Goal: Communication & Community: Share content

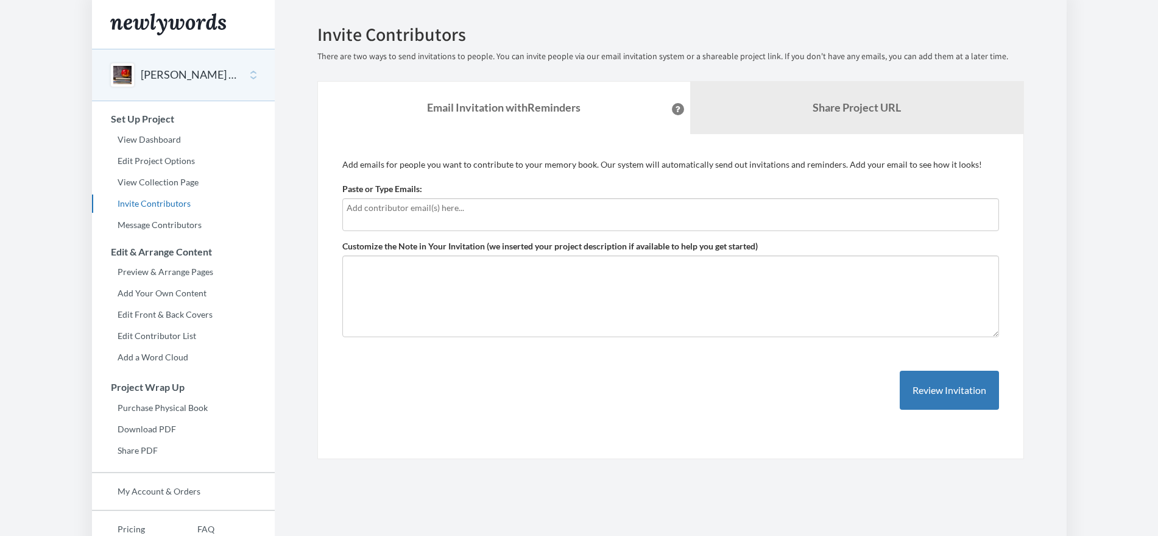
click at [472, 217] on div at bounding box center [670, 214] width 657 height 33
click at [490, 210] on input "text" at bounding box center [671, 207] width 648 height 13
type input "T"
type input "[PERSON_NAME][EMAIL_ADDRESS][PERSON_NAME][DOMAIN_NAME]"
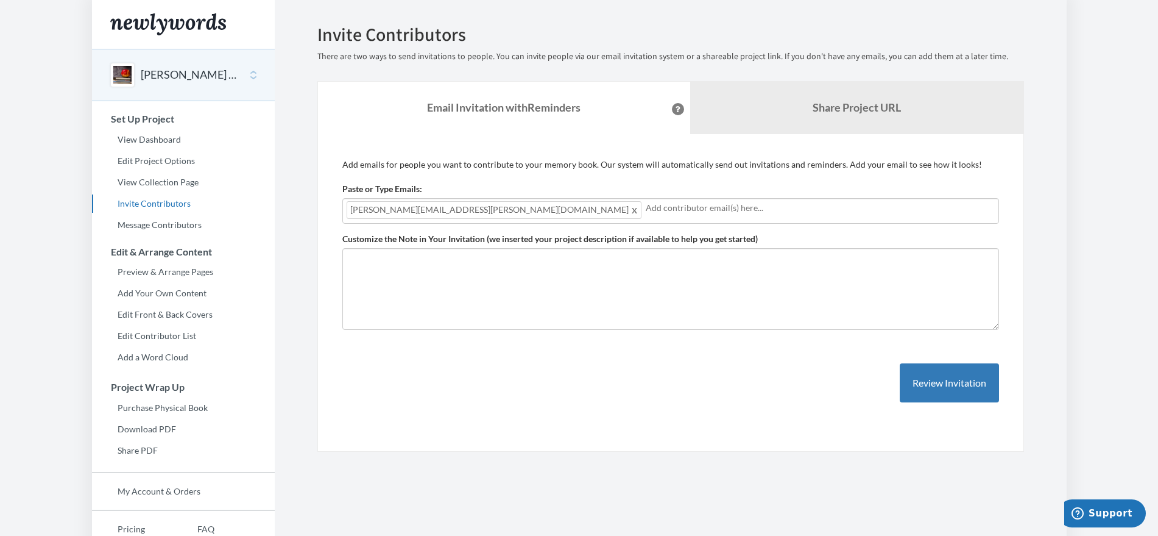
click at [656, 221] on div "[PERSON_NAME][EMAIL_ADDRESS][PERSON_NAME][DOMAIN_NAME]" at bounding box center [670, 211] width 657 height 26
type input "[EMAIL_ADDRESS][DOMAIN_NAME]"
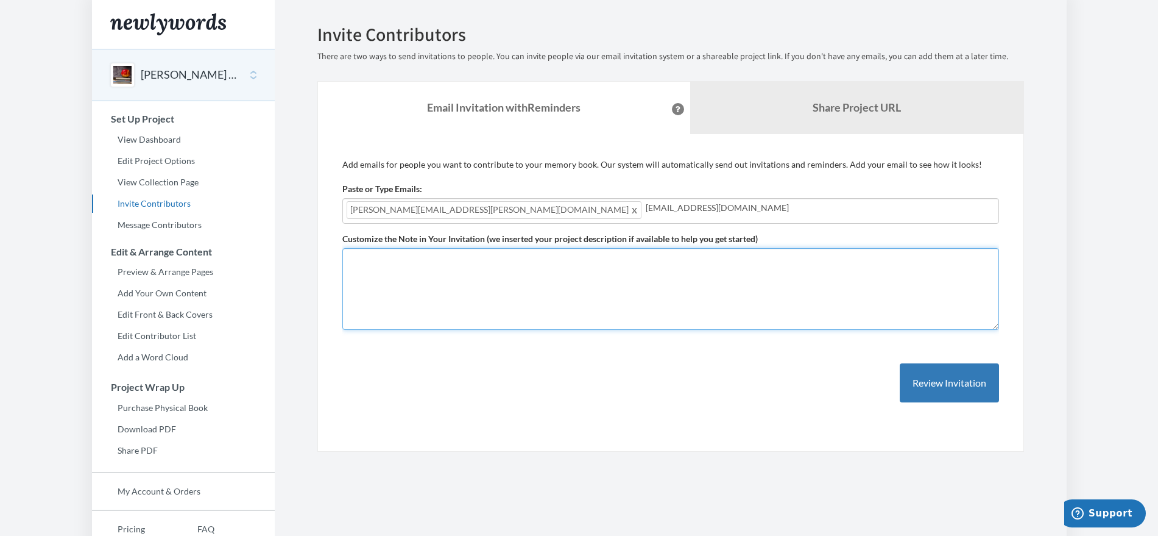
click at [579, 289] on textarea "Customize the Note in Your Invitation (we inserted your project description if …" at bounding box center [670, 289] width 657 height 82
type textarea "H"
type textarea "h"
type textarea "Hello all, Help us celebrate Debbie's retirement with a short story, picture, o…"
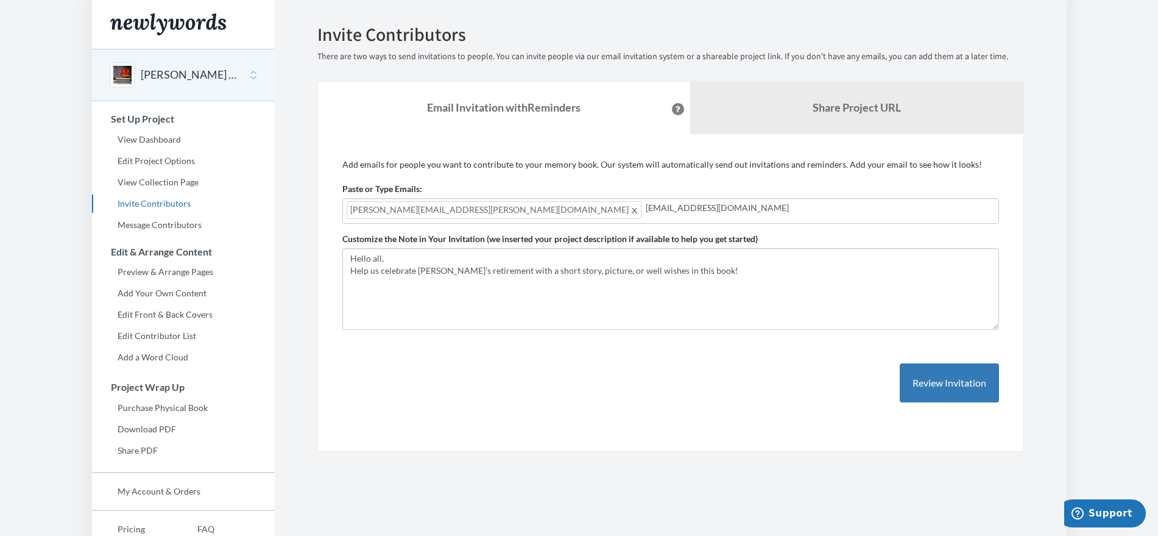
click at [624, 195] on div "Paste or Type Emails: Patti.Lorenzo@RubinBrown.com Patti.Lorenzo@RubinBrown.com…" at bounding box center [670, 203] width 657 height 41
click at [646, 209] on input "[EMAIL_ADDRESS][DOMAIN_NAME]" at bounding box center [820, 207] width 349 height 13
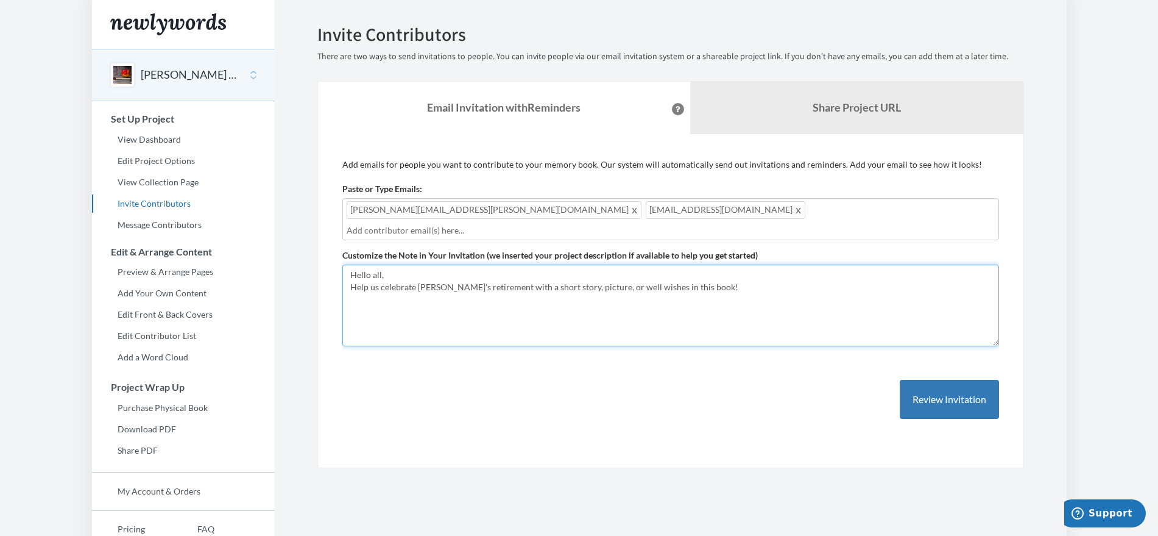
drag, startPoint x: 675, startPoint y: 271, endPoint x: 339, endPoint y: 252, distance: 336.2
click at [339, 252] on div "Add emails for people you want to contribute to your memory book. Our system wi…" at bounding box center [670, 301] width 707 height 334
click at [734, 272] on textarea "Hello all, Help us celebrate Debbie's retirement with a short story, picture, o…" at bounding box center [670, 305] width 657 height 82
click at [391, 264] on textarea "Hello all, Help us celebrate Debbie's retirement with a short story, picture, o…" at bounding box center [670, 305] width 657 height 82
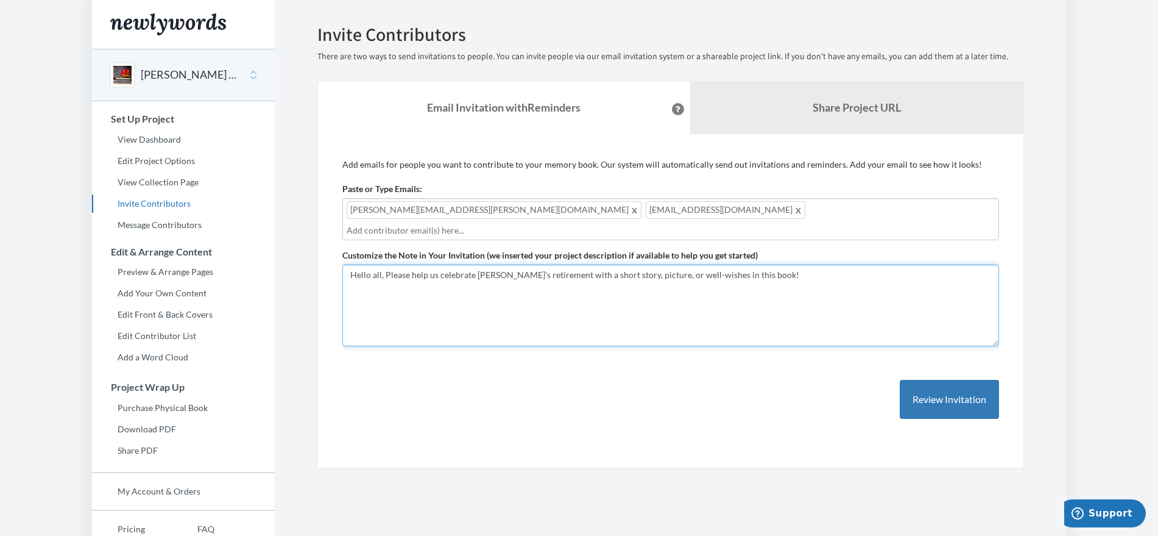
click at [534, 286] on textarea "Hello all, Please help us celebrate Debbie's retirement with a short story, pic…" at bounding box center [670, 305] width 657 height 82
click at [726, 279] on textarea "Hello all, Please help us celebrate Debbie's retirement with a short story, pic…" at bounding box center [670, 305] width 657 height 82
click at [406, 266] on textarea "Hello all, Please help us celebrate Debbie's retirement with a short story, pic…" at bounding box center [670, 305] width 657 height 82
click at [390, 264] on textarea "Hello all, Please help us celebrate Debbie's retirement with a short story, pic…" at bounding box center [670, 305] width 657 height 82
click at [657, 278] on textarea "Hello all, please help us celebrate [PERSON_NAME]'s retirement with a short sto…" at bounding box center [670, 305] width 657 height 82
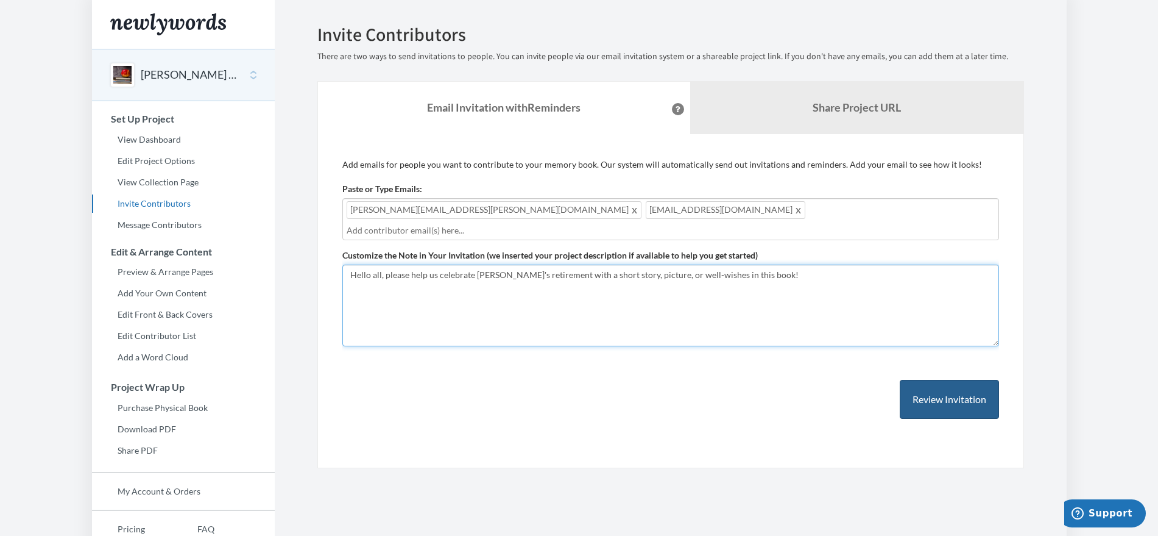
type textarea "Hello all, please help us celebrate [PERSON_NAME]'s retirement with a short sto…"
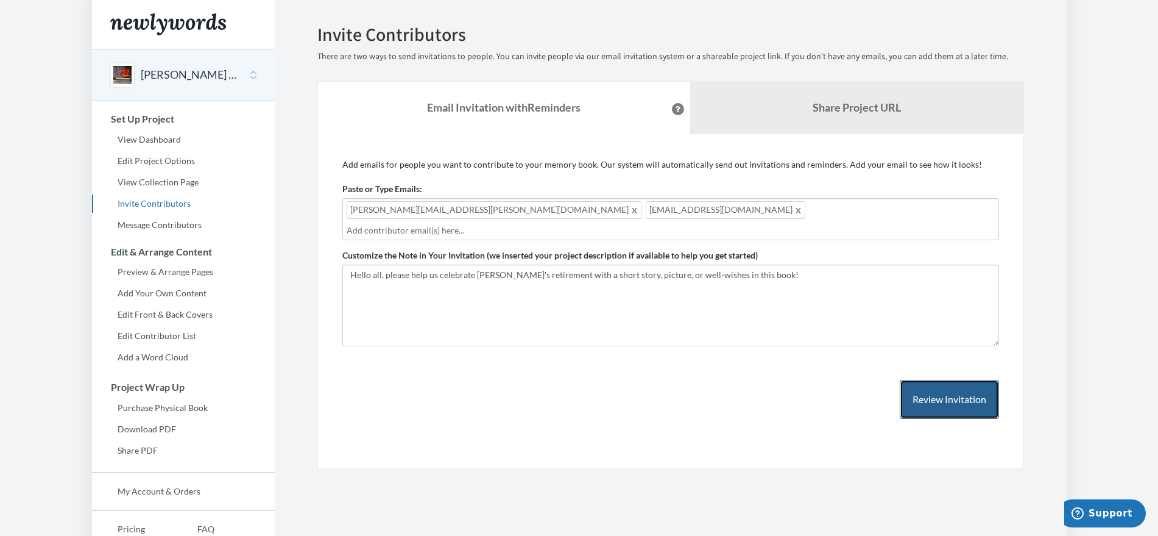
click at [943, 398] on button "Review Invitation" at bounding box center [949, 400] width 99 height 40
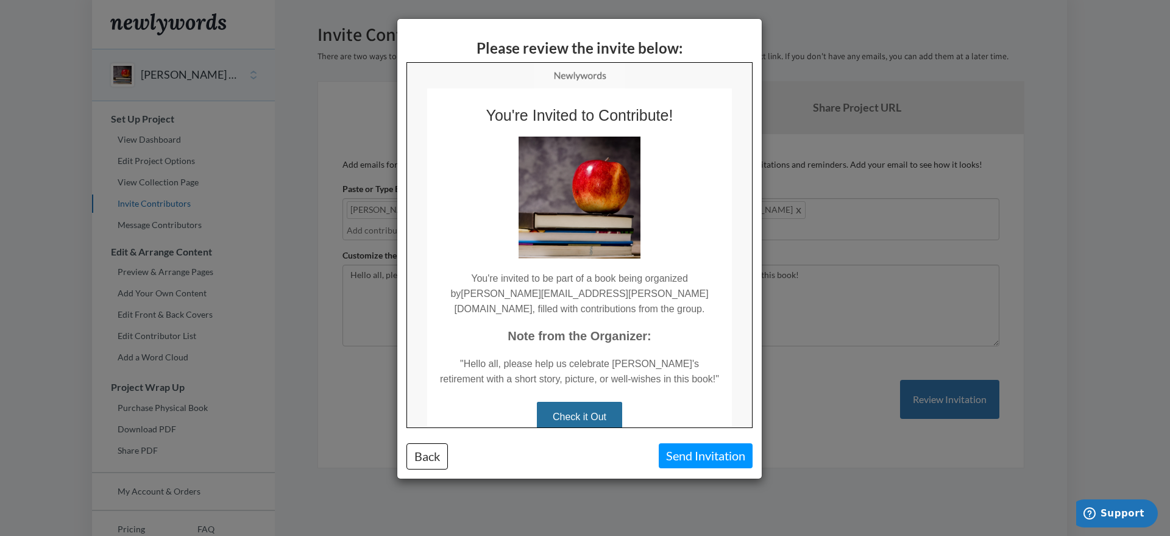
scroll to position [115, 0]
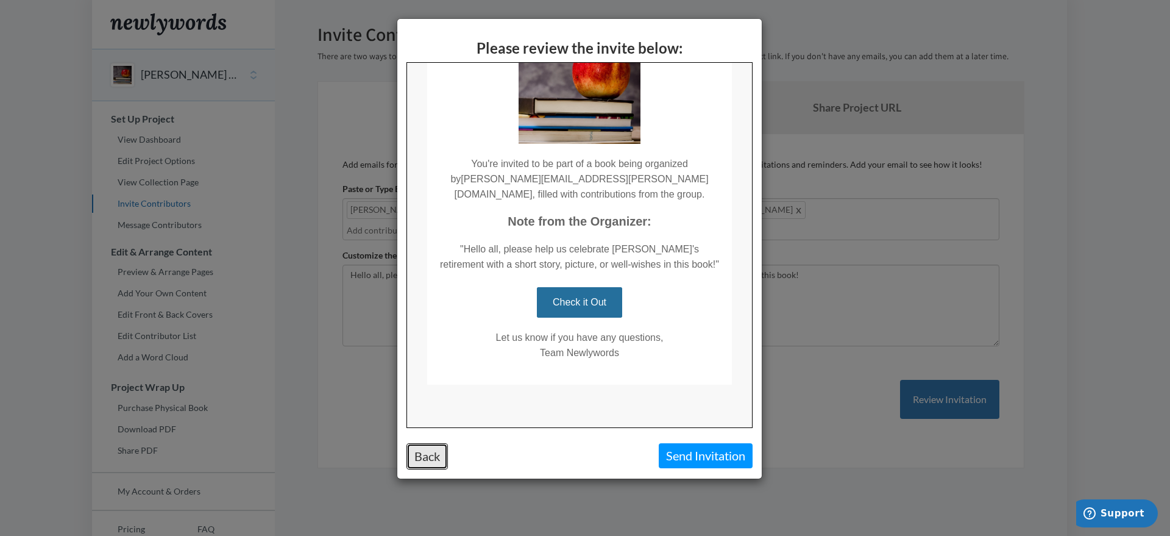
click at [437, 461] on button "Back" at bounding box center [426, 456] width 41 height 26
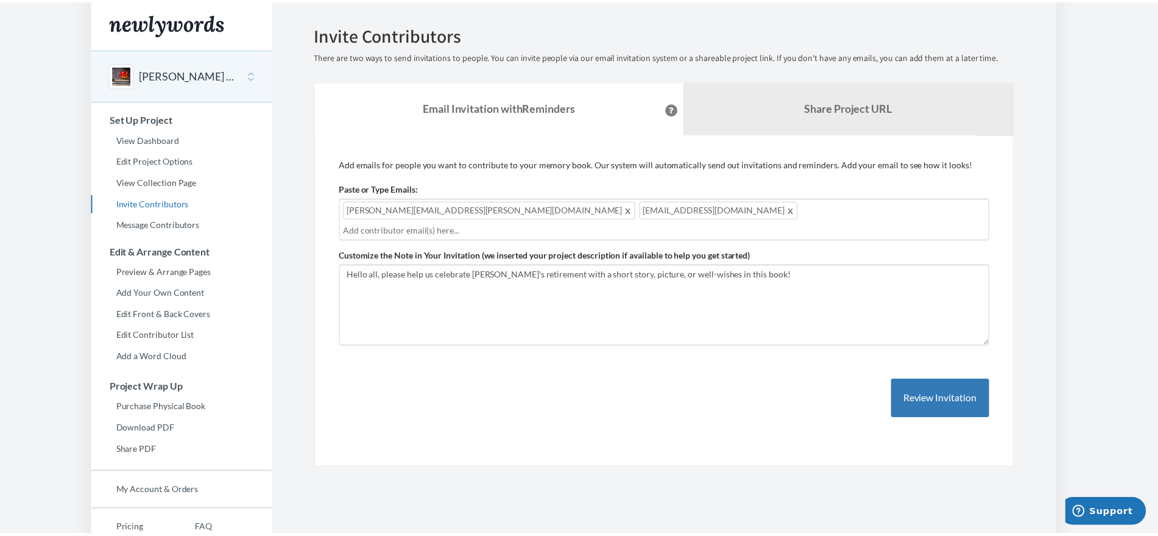
scroll to position [0, 0]
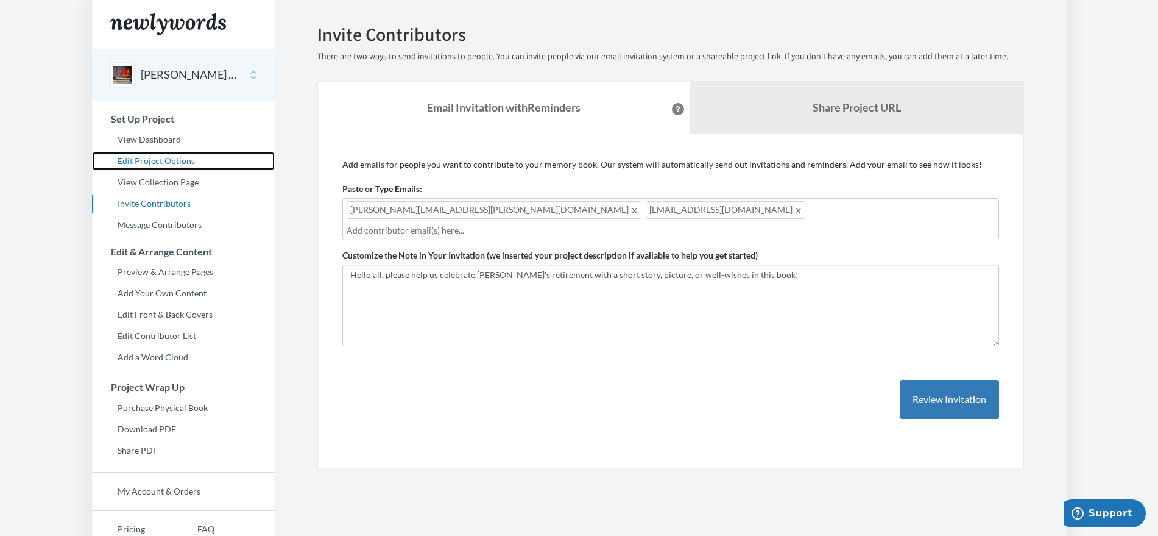
click at [163, 165] on link "Edit Project Options" at bounding box center [183, 161] width 183 height 18
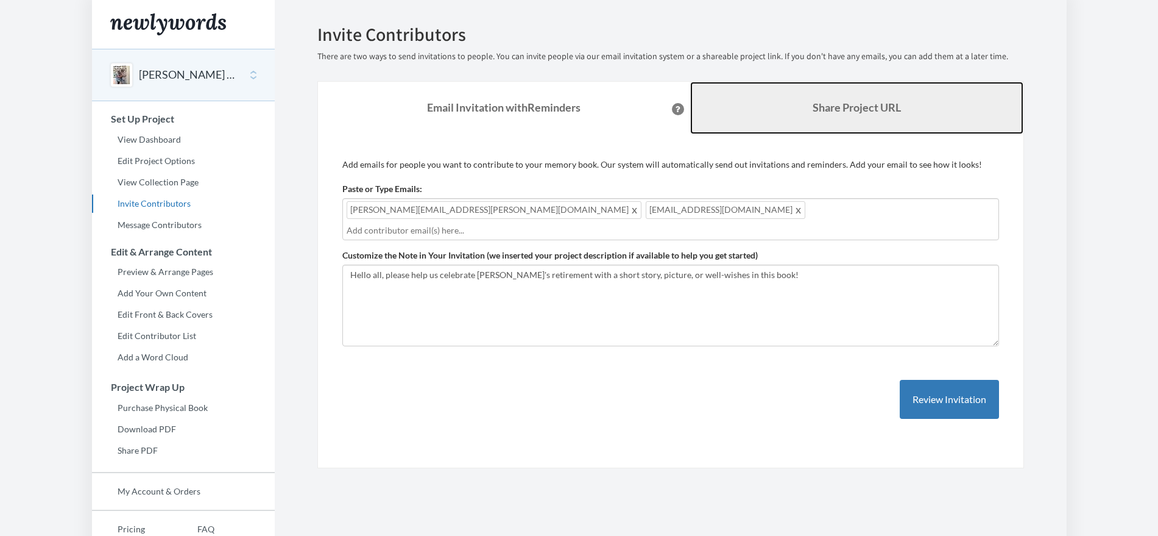
click at [893, 113] on b "Share Project URL" at bounding box center [857, 107] width 88 height 13
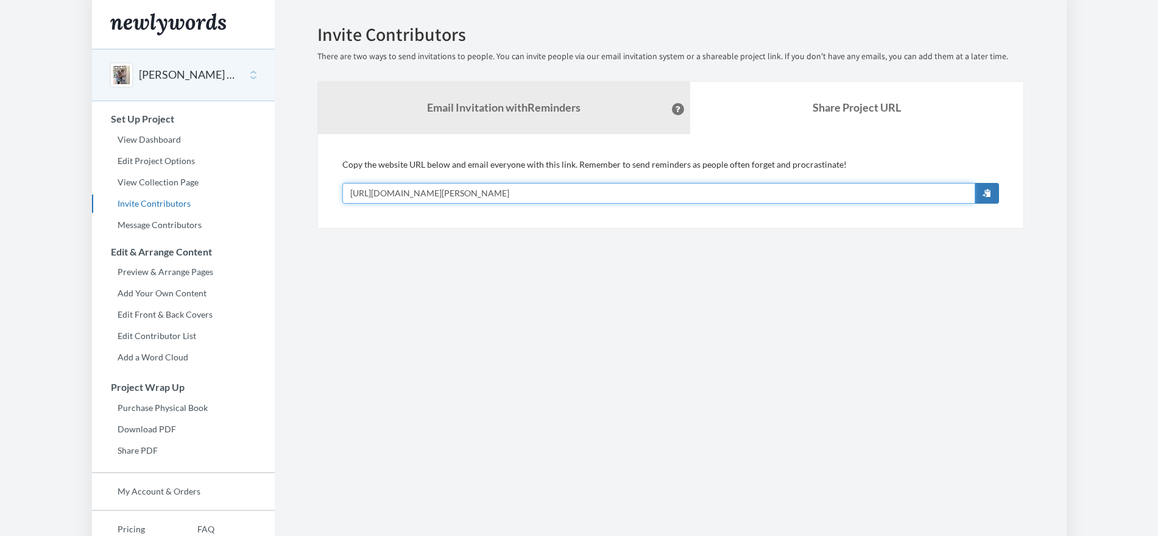
click at [762, 189] on input "[URL][DOMAIN_NAME][PERSON_NAME]" at bounding box center [658, 193] width 633 height 21
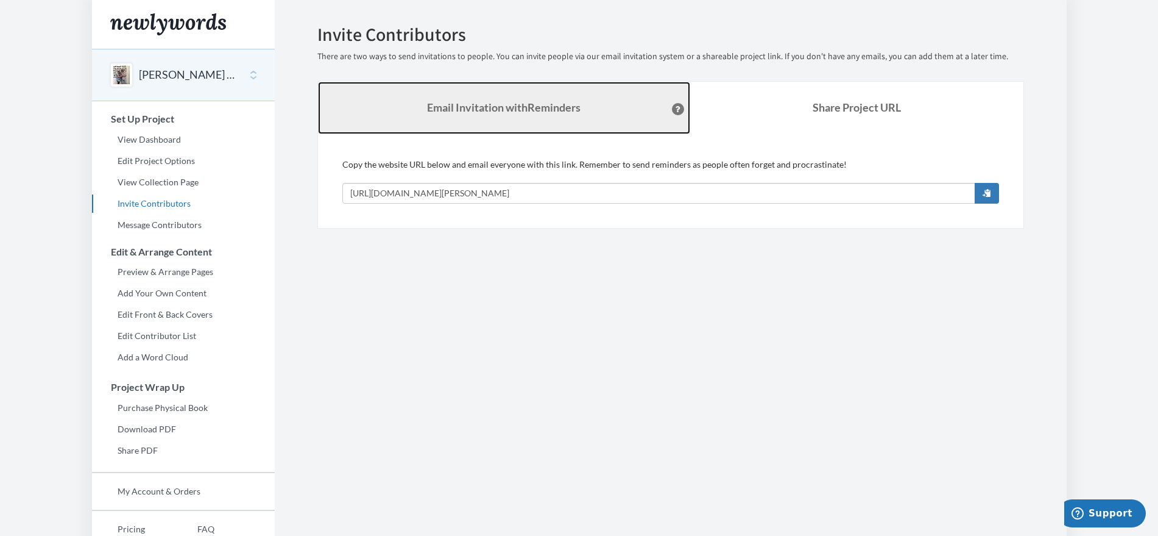
click at [459, 122] on link "Email Invitation with Reminders" at bounding box center [504, 108] width 372 height 52
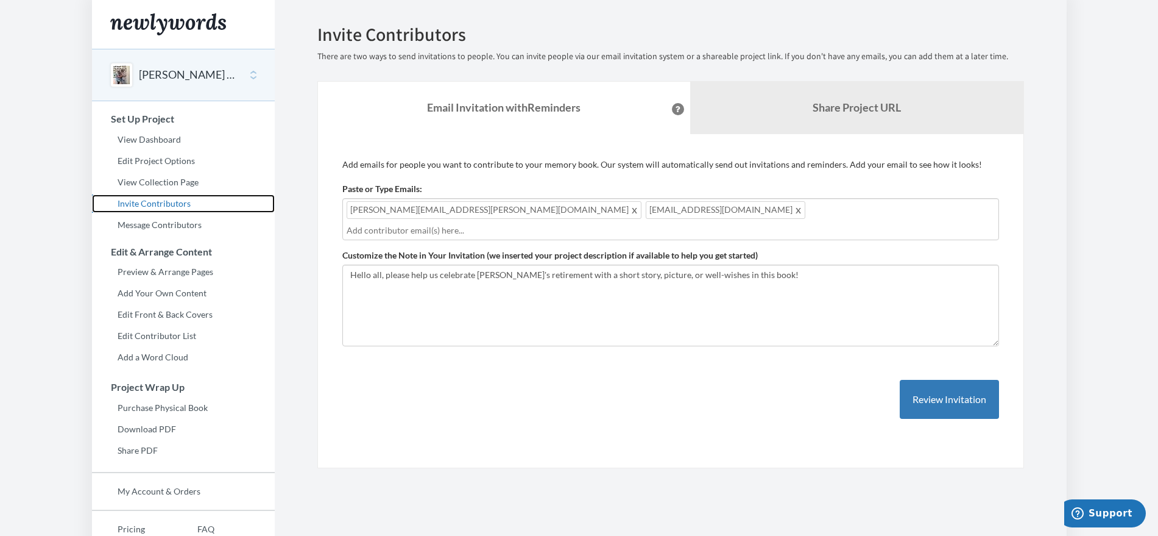
click at [171, 204] on link "Invite Contributors" at bounding box center [183, 203] width 183 height 18
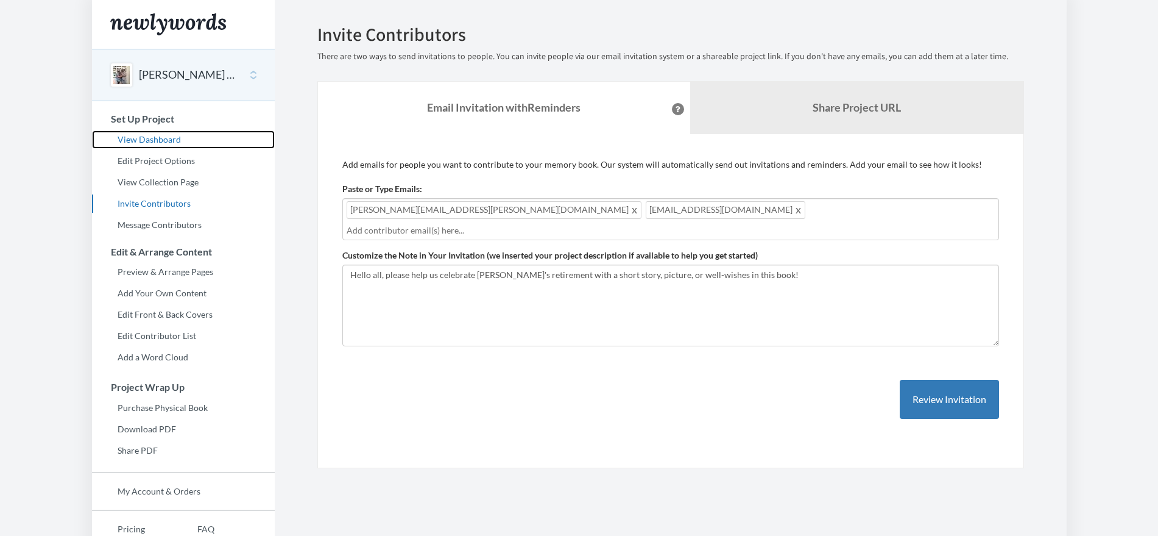
click at [150, 138] on link "View Dashboard" at bounding box center [183, 139] width 183 height 18
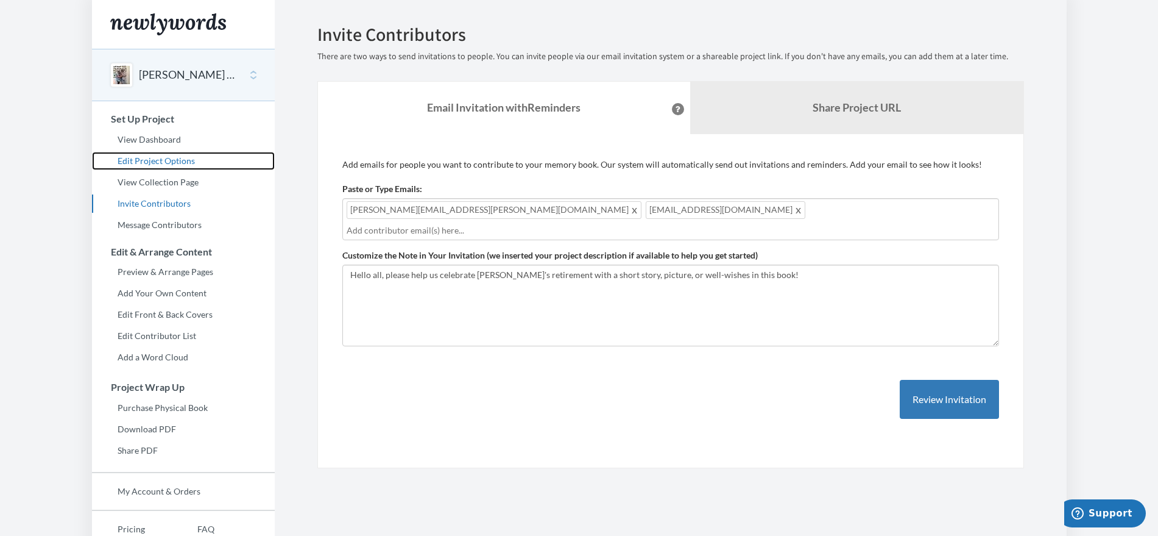
click at [162, 159] on link "Edit Project Options" at bounding box center [183, 161] width 183 height 18
